Goal: Transaction & Acquisition: Purchase product/service

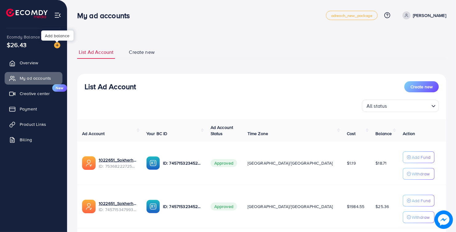
click at [59, 46] on img at bounding box center [57, 45] width 6 height 6
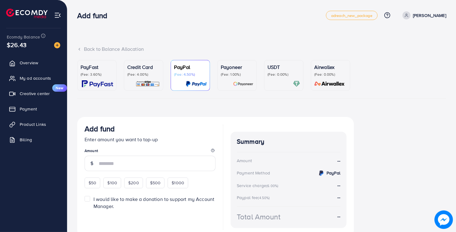
click at [279, 82] on div at bounding box center [283, 83] width 33 height 7
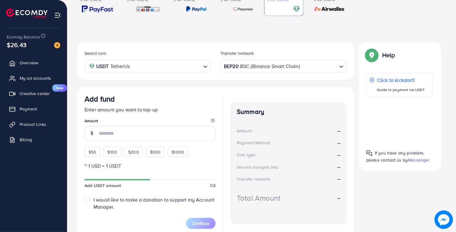
scroll to position [75, 0]
click at [172, 129] on input "number" at bounding box center [157, 132] width 117 height 15
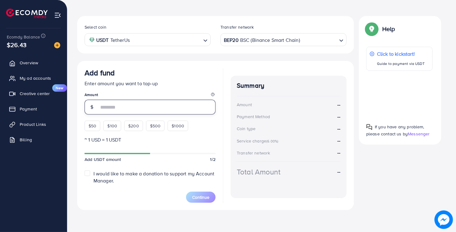
click at [133, 108] on input "number" at bounding box center [157, 107] width 117 height 15
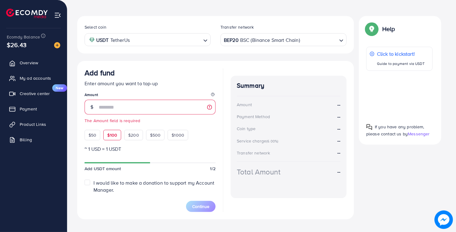
click at [113, 125] on div "Add fund Enter amount you want to top-up Amount The Amount field is required $5…" at bounding box center [150, 104] width 131 height 72
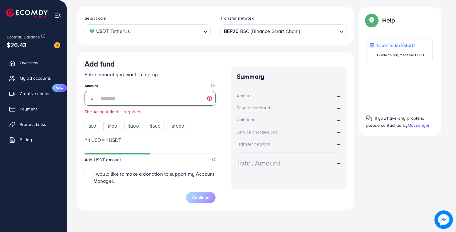
click at [116, 99] on input "number" at bounding box center [157, 98] width 117 height 15
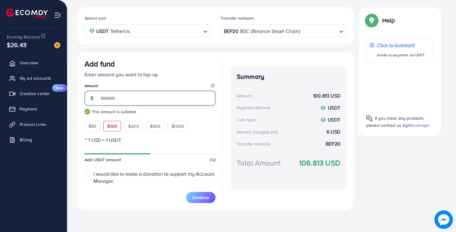
type input "***"
click at [199, 198] on span "Continue" at bounding box center [200, 197] width 17 height 6
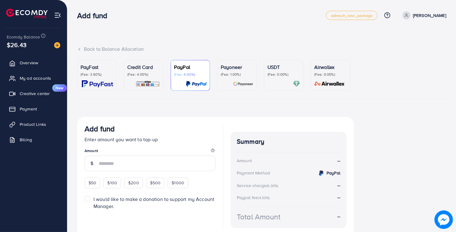
click at [281, 71] on div "USDT (Fee: 0.00%)" at bounding box center [283, 70] width 33 height 14
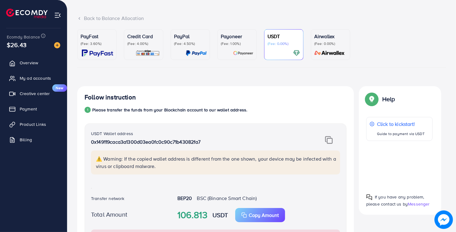
scroll to position [29, 0]
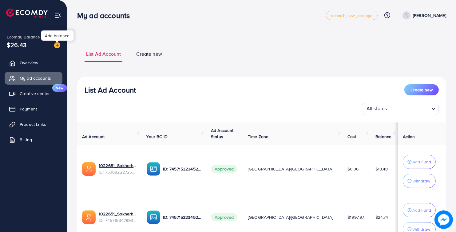
click at [58, 45] on img at bounding box center [57, 45] width 6 height 6
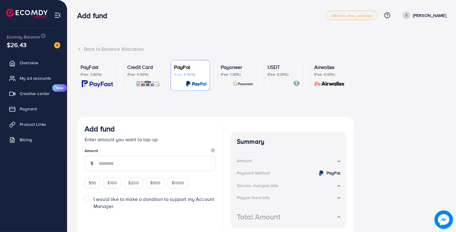
click at [282, 66] on p "USDT" at bounding box center [283, 66] width 33 height 7
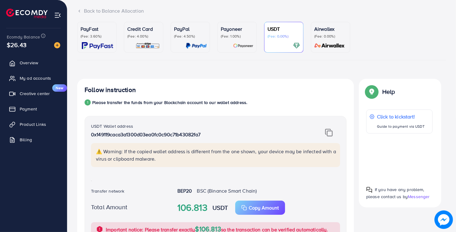
scroll to position [38, 0]
click at [233, 48] on img at bounding box center [243, 45] width 20 height 7
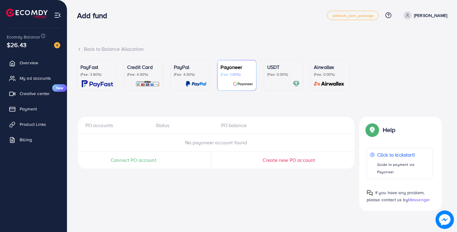
click at [270, 73] on p "(Fee: 0.00%)" at bounding box center [283, 74] width 33 height 5
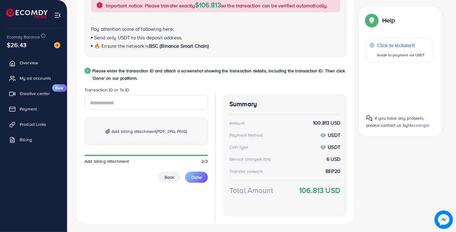
scroll to position [276, 0]
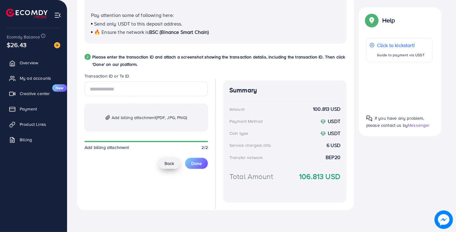
click at [169, 163] on span "Back" at bounding box center [169, 163] width 10 height 6
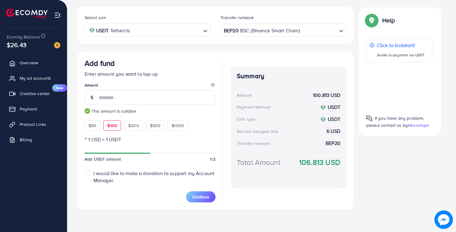
scroll to position [110, 0]
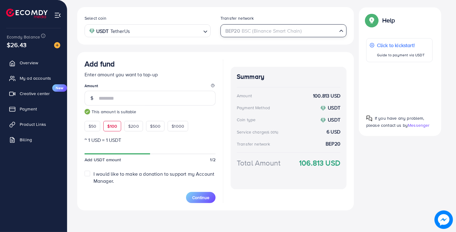
click at [251, 30] on div "BEP20 BSC (Binance Smart Chain)" at bounding box center [280, 30] width 115 height 11
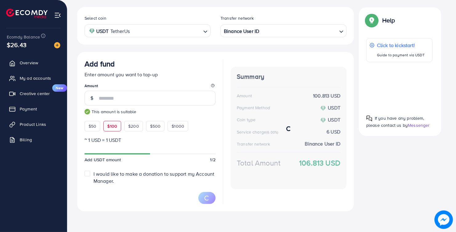
click at [244, 113] on div "Select coin USDT TetherUs Loading... Transfer network Binance User ID Loading..…" at bounding box center [215, 109] width 277 height 204
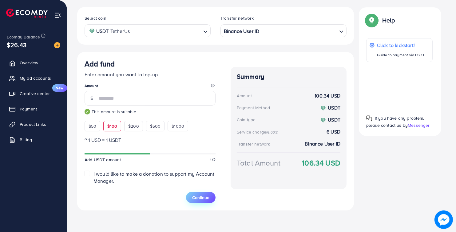
click at [199, 198] on span "Continue" at bounding box center [200, 197] width 17 height 6
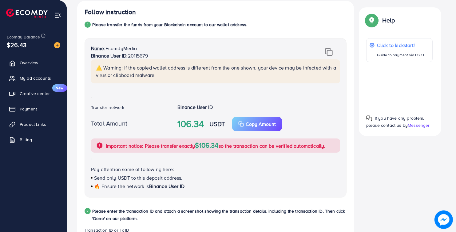
scroll to position [116, 0]
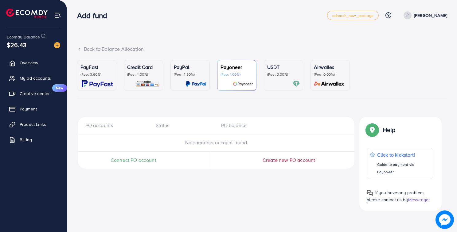
click at [267, 82] on div at bounding box center [283, 83] width 33 height 7
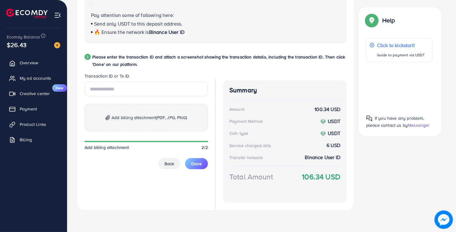
scroll to position [270, 0]
click at [170, 163] on span "Back" at bounding box center [169, 164] width 10 height 6
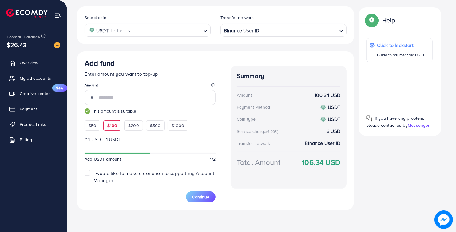
scroll to position [110, 0]
click at [128, 96] on input "***" at bounding box center [157, 98] width 117 height 15
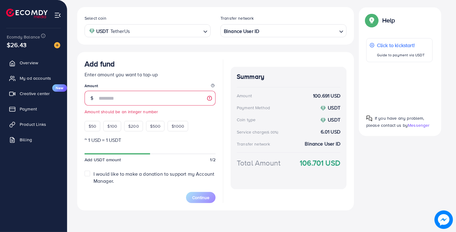
type input "***"
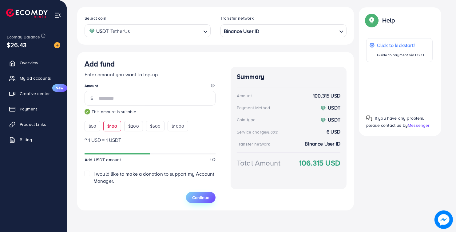
click at [197, 200] on button "Continue" at bounding box center [201, 197] width 30 height 11
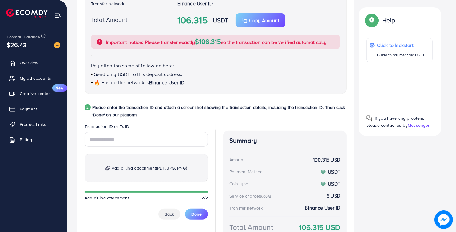
scroll to position [221, 0]
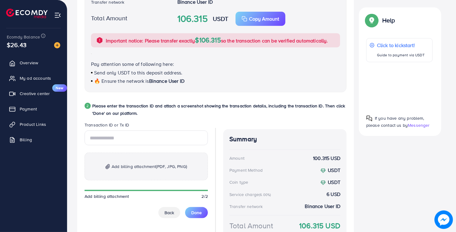
click at [239, 92] on div "Follow instruction 1 Please transfer the funds from your Blockchain account to …" at bounding box center [216, 77] width 262 height 348
click at [128, 131] on input "text" at bounding box center [146, 137] width 123 height 15
paste input "**********"
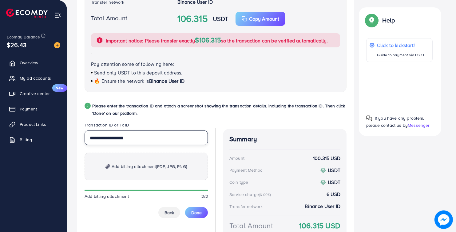
scroll to position [231, 0]
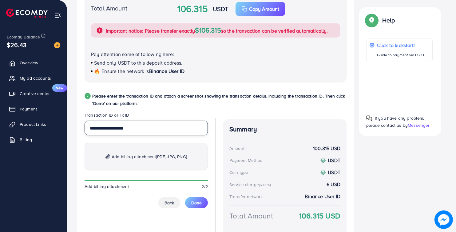
type input "**********"
click at [153, 158] on span "Add billing attachment (PDF, JPG, PNG)" at bounding box center [149, 156] width 75 height 7
click at [183, 158] on span "(PDF, JPG, PNG)" at bounding box center [171, 156] width 31 height 6
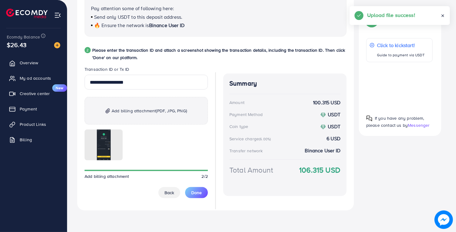
scroll to position [276, 0]
click at [201, 196] on button "Done" at bounding box center [196, 192] width 23 height 11
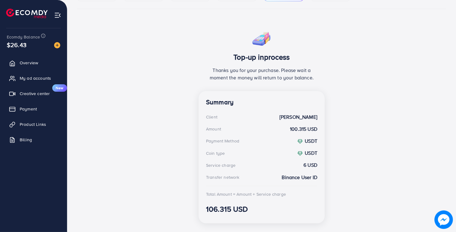
scroll to position [101, 0]
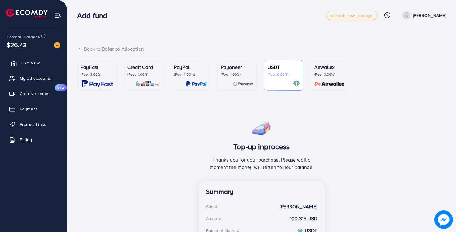
click at [37, 62] on span "Overview" at bounding box center [30, 63] width 18 height 6
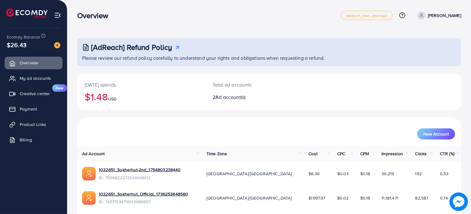
scroll to position [17, 0]
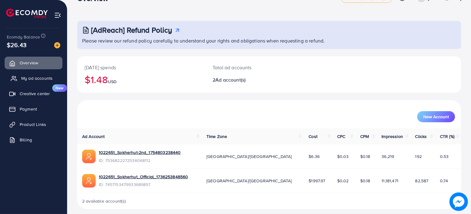
click at [34, 76] on span "My ad accounts" at bounding box center [36, 78] width 31 height 6
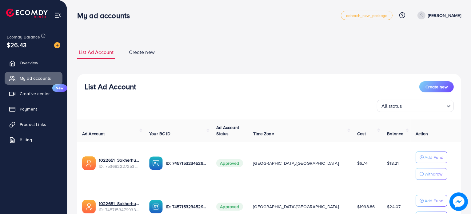
scroll to position [58, 0]
